Goal: Book appointment/travel/reservation

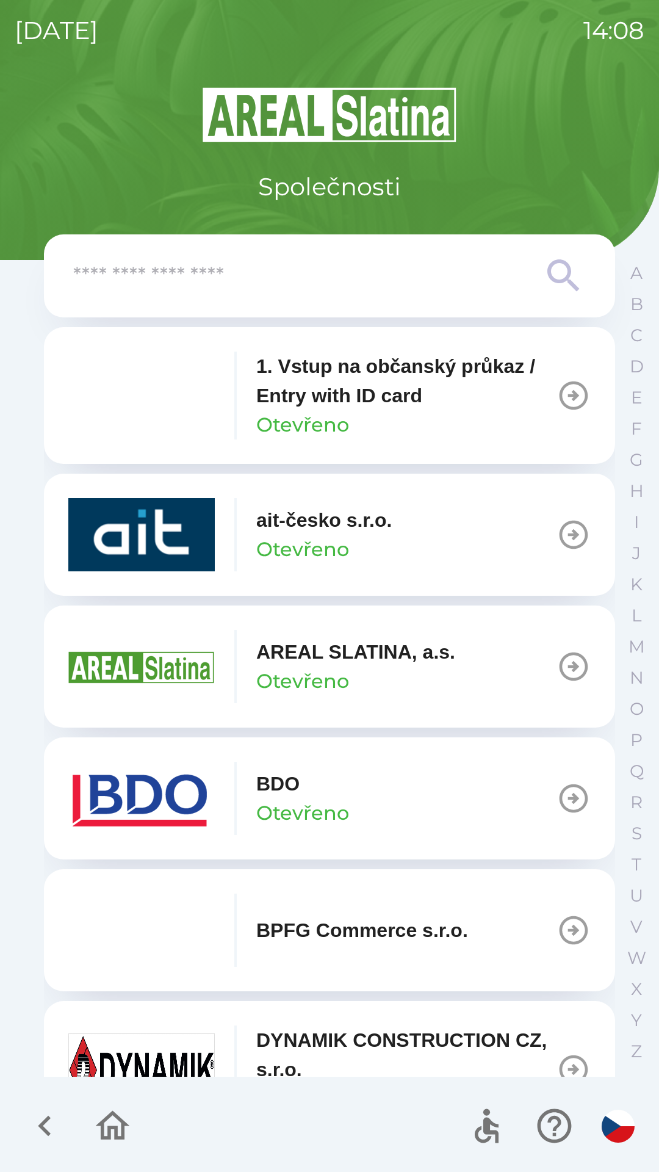
click at [381, 821] on button "BDO Otevřeno" at bounding box center [329, 798] width 571 height 122
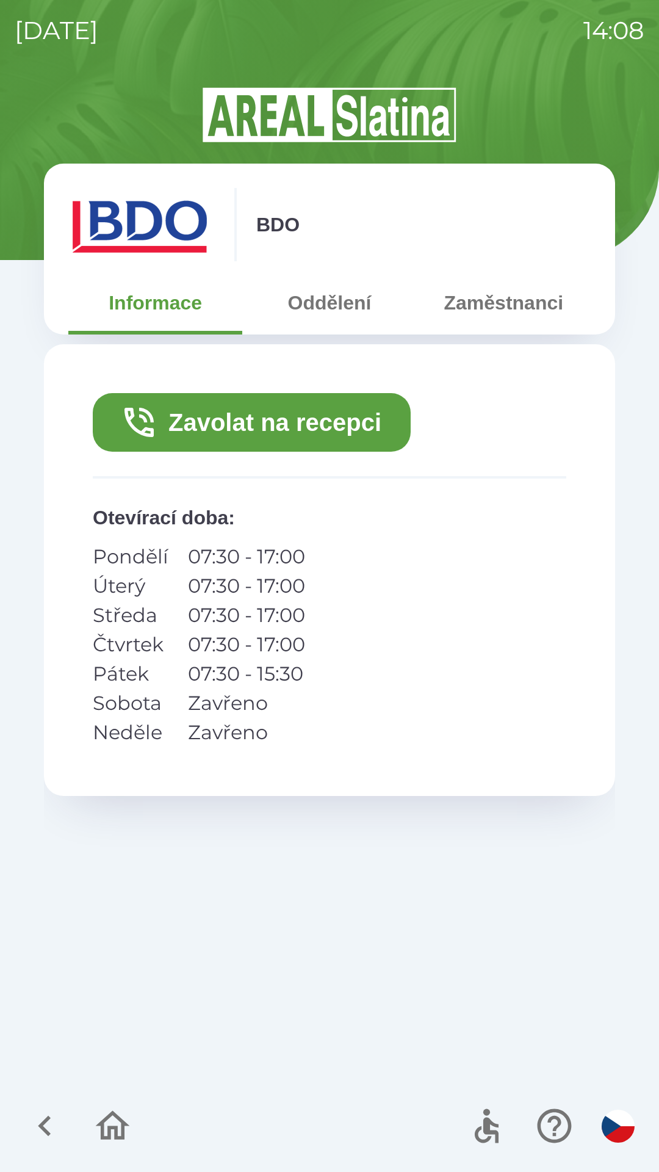
click at [317, 419] on button "Zavolat na recepci" at bounding box center [252, 422] width 318 height 59
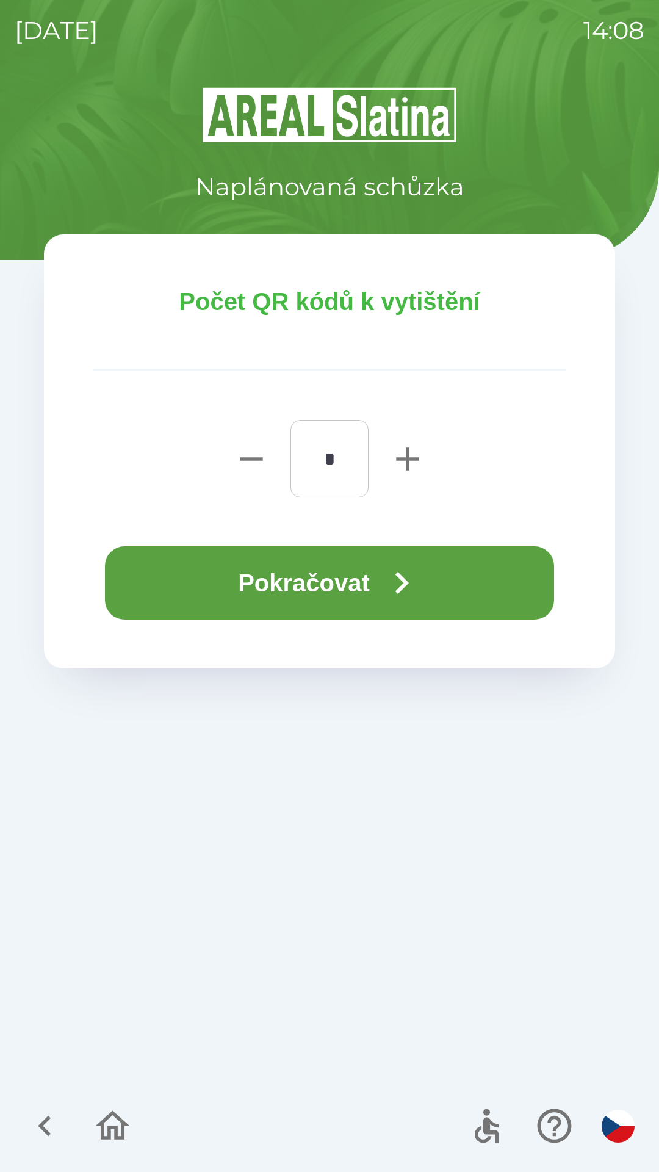
click at [342, 575] on button "Pokračovat" at bounding box center [329, 582] width 449 height 73
